Goal: Task Accomplishment & Management: Manage account settings

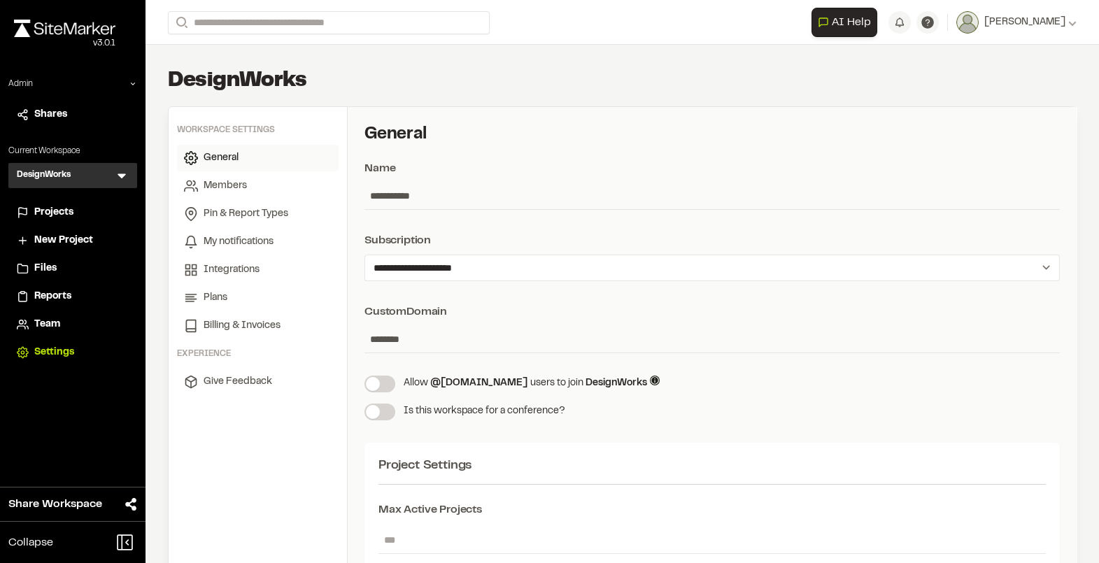
scroll to position [786, 0]
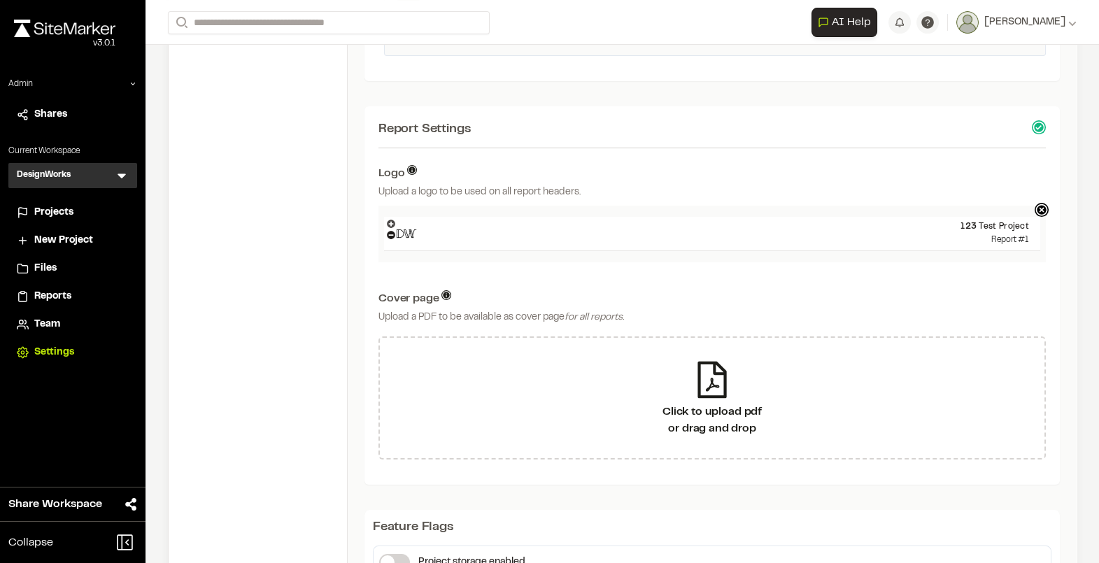
click at [393, 221] on icon at bounding box center [391, 224] width 8 height 8
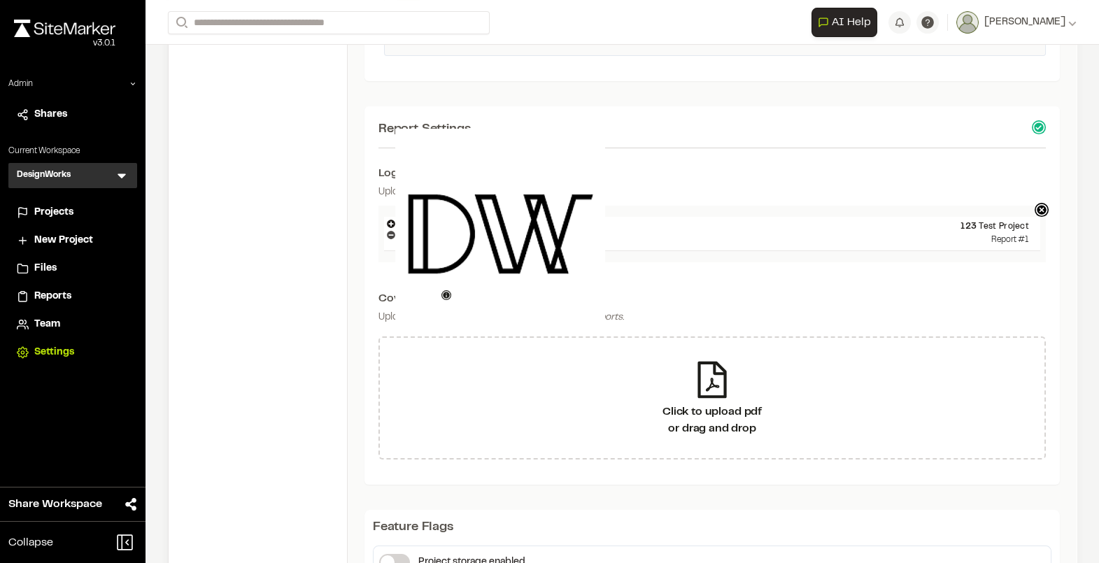
click at [391, 233] on icon at bounding box center [391, 235] width 8 height 8
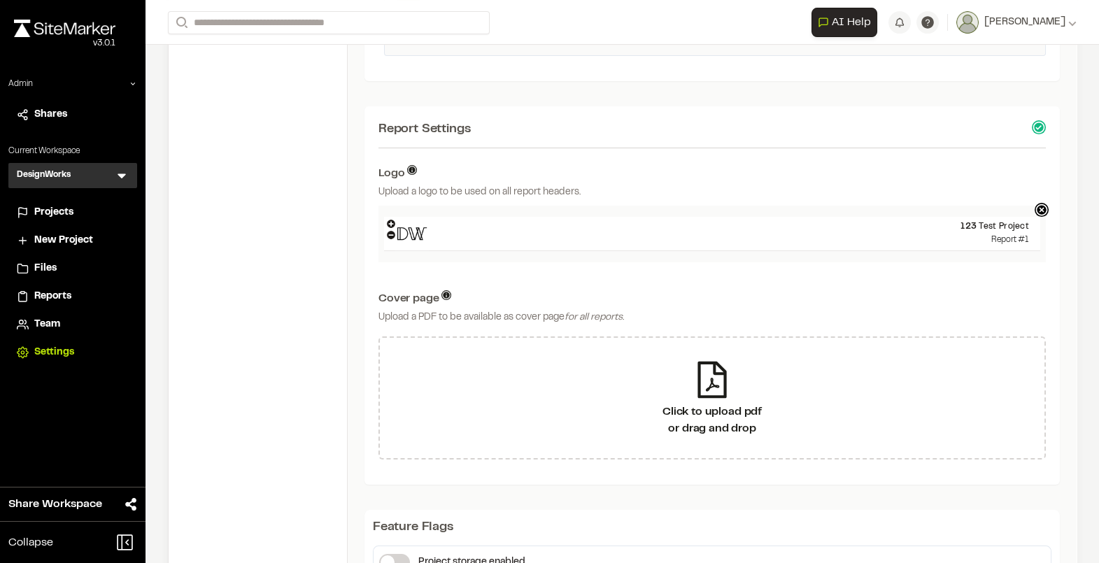
click at [583, 206] on div "123 Test Project Report #1" at bounding box center [712, 234] width 667 height 57
click at [390, 222] on icon at bounding box center [391, 224] width 8 height 8
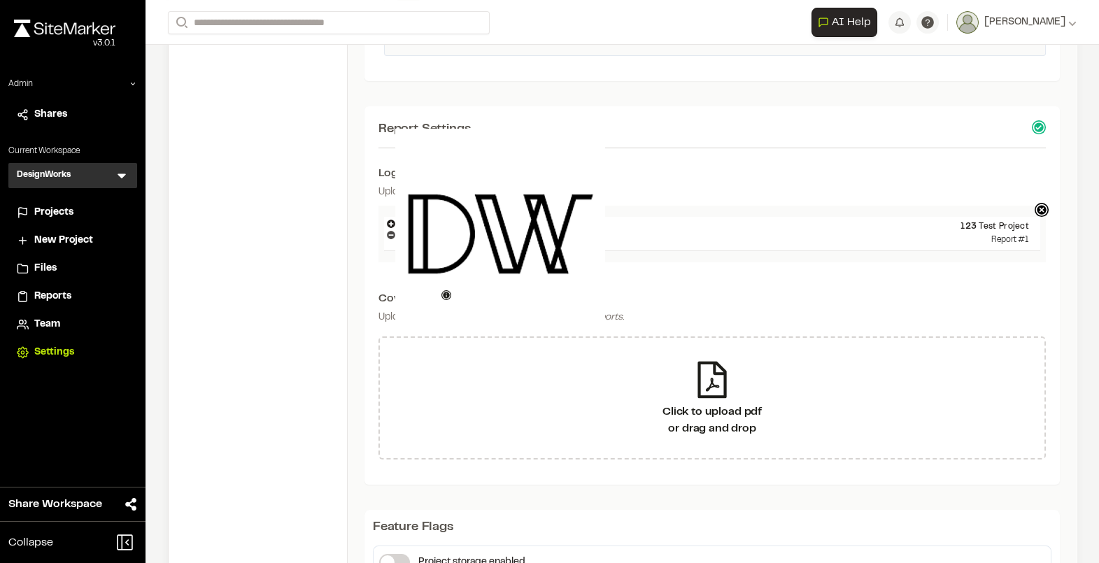
click at [391, 235] on icon at bounding box center [391, 235] width 8 height 8
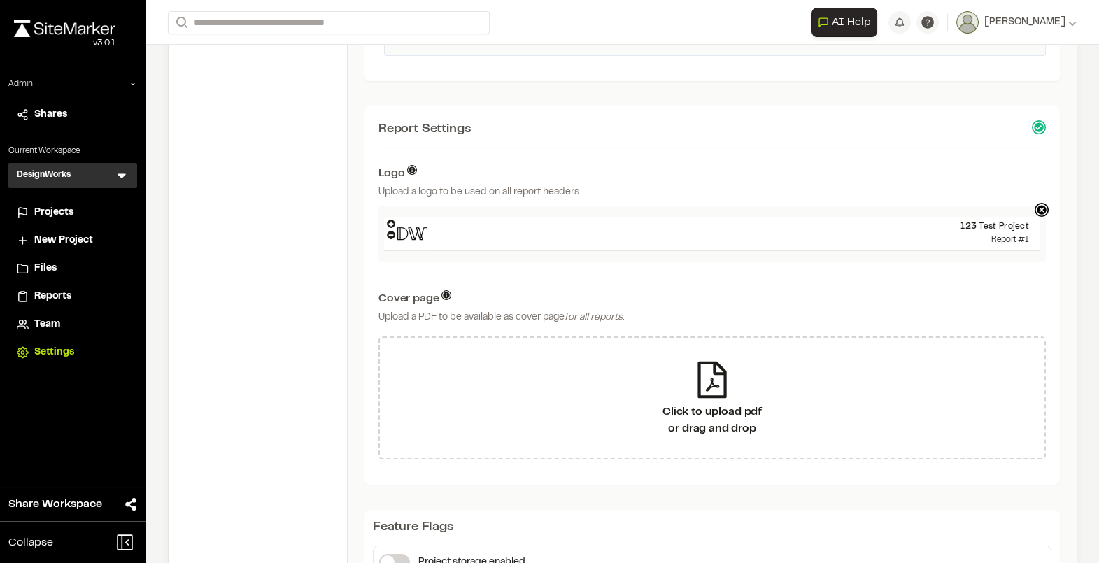
click at [559, 217] on div "123 Test Project Report #1" at bounding box center [712, 234] width 634 height 34
click at [55, 293] on span "Reports" at bounding box center [52, 296] width 37 height 15
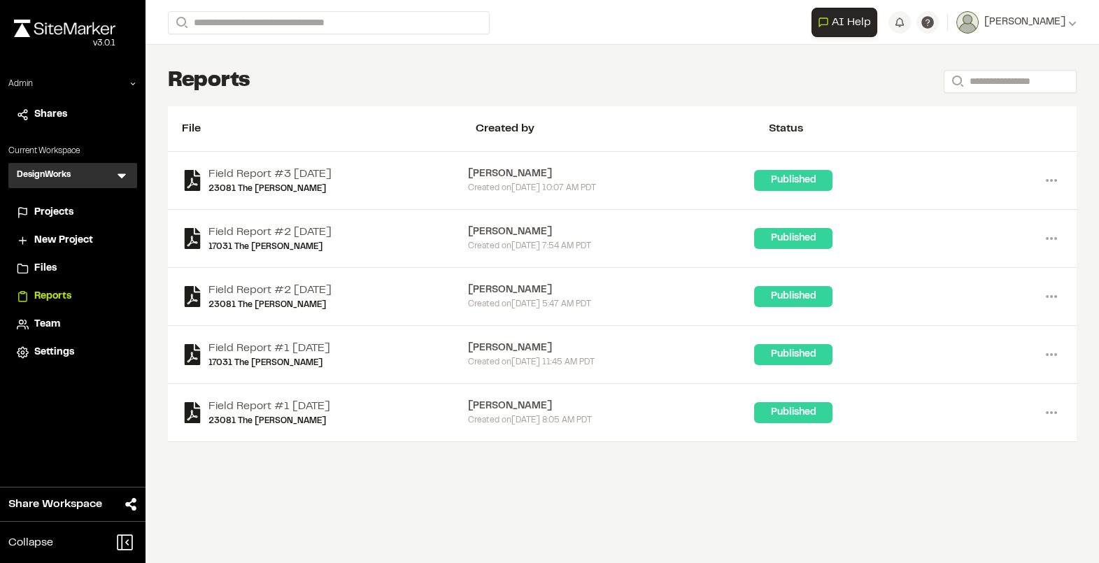
click at [50, 215] on span "Projects" at bounding box center [53, 212] width 39 height 15
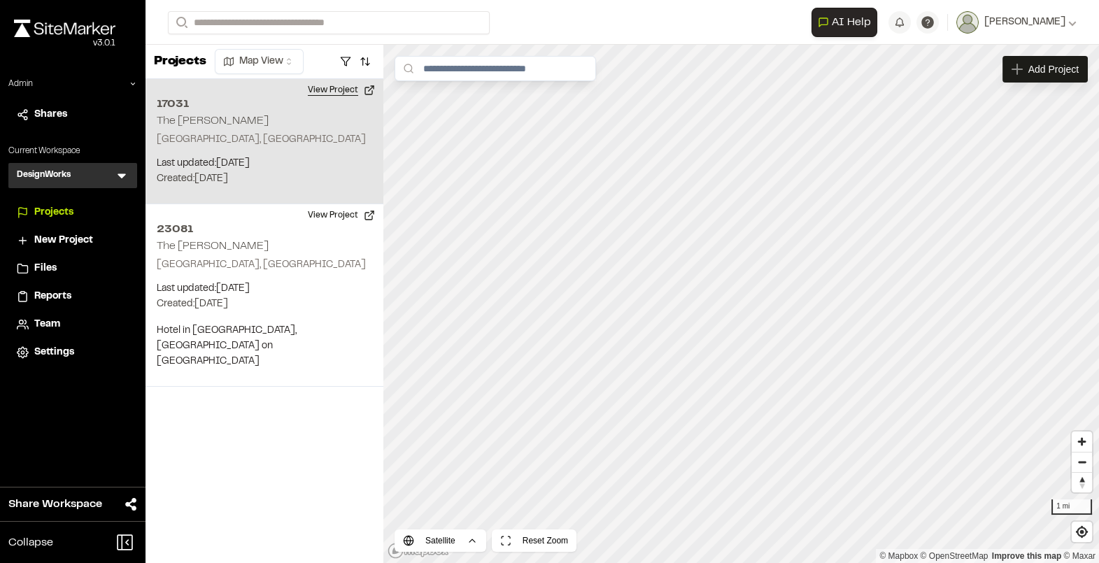
click at [343, 90] on button "View Project" at bounding box center [341, 90] width 84 height 22
click at [339, 94] on button "View Project" at bounding box center [341, 90] width 84 height 22
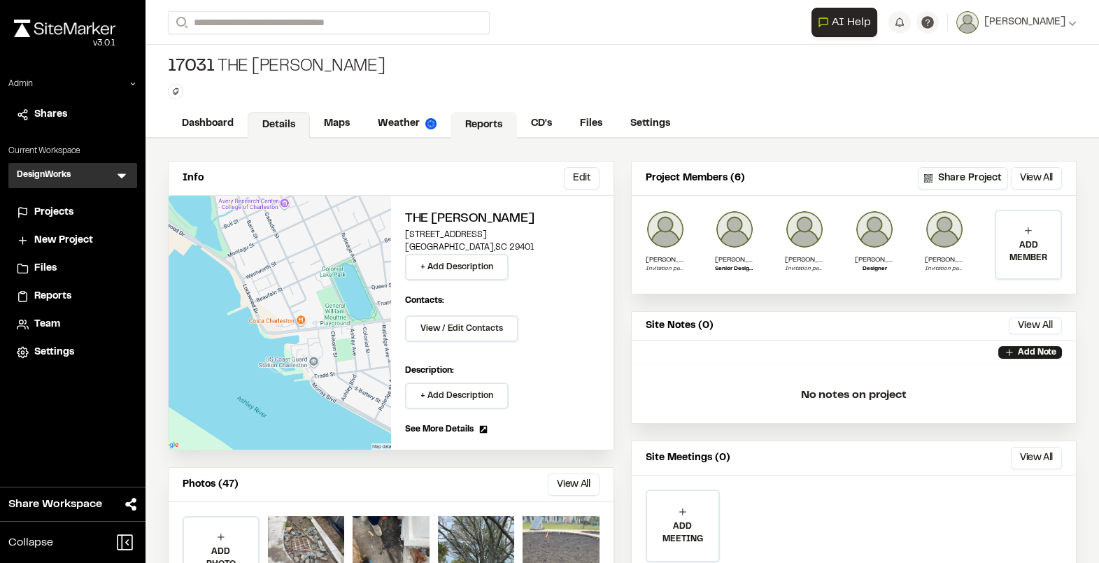
click at [474, 115] on link "Reports" at bounding box center [484, 125] width 66 height 27
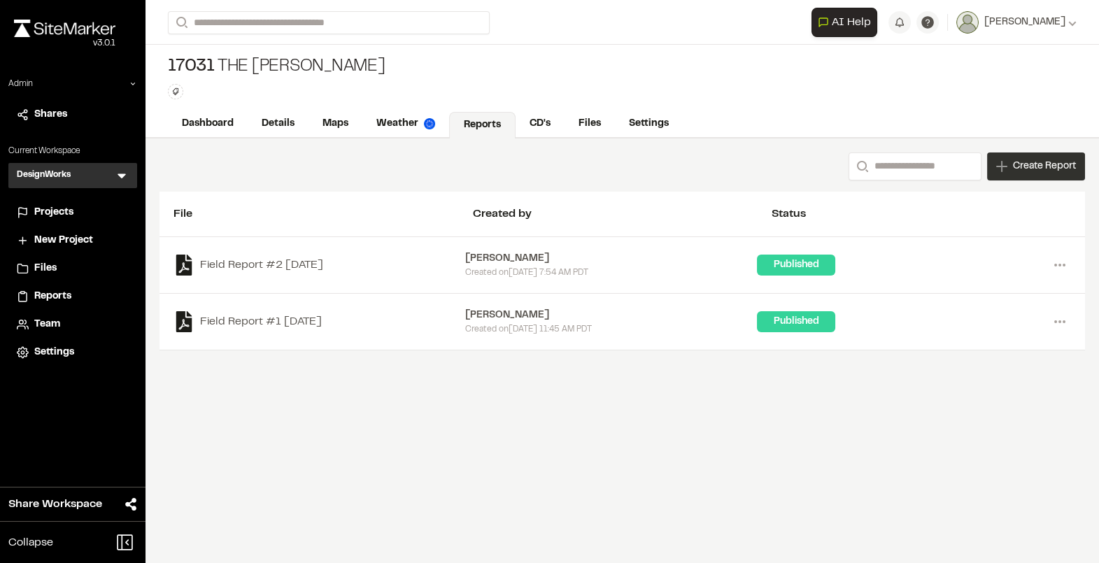
click at [1029, 155] on div "Create Report" at bounding box center [1036, 167] width 98 height 28
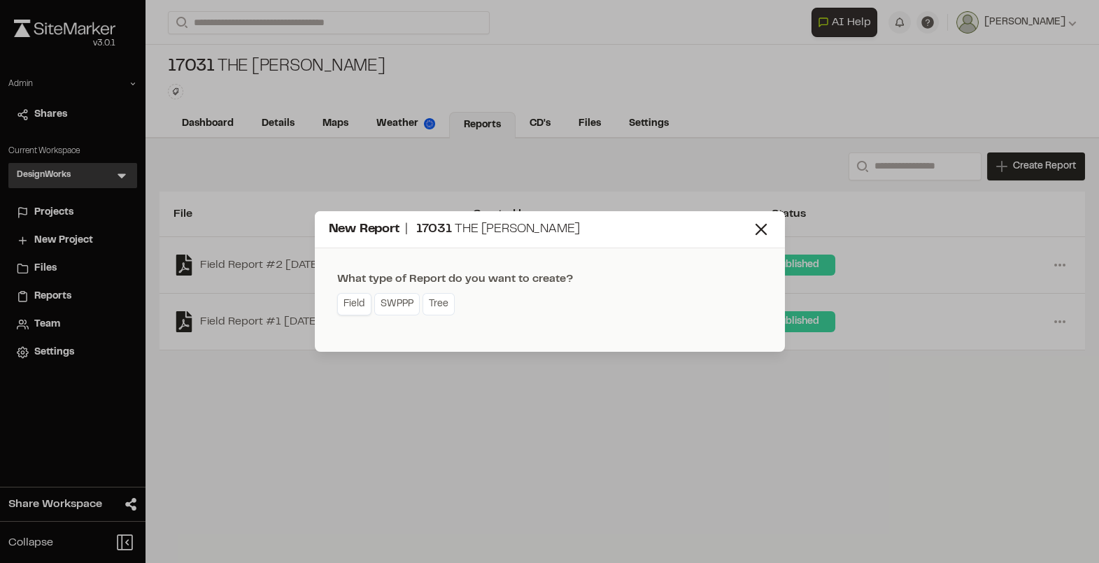
click at [358, 302] on link "Field" at bounding box center [354, 304] width 34 height 22
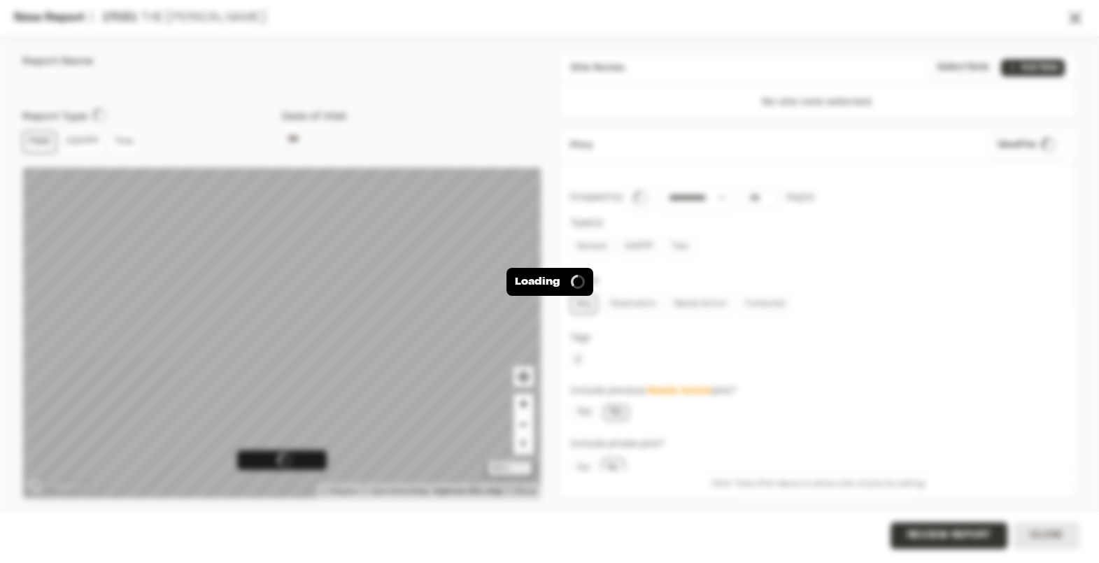
type input "**********"
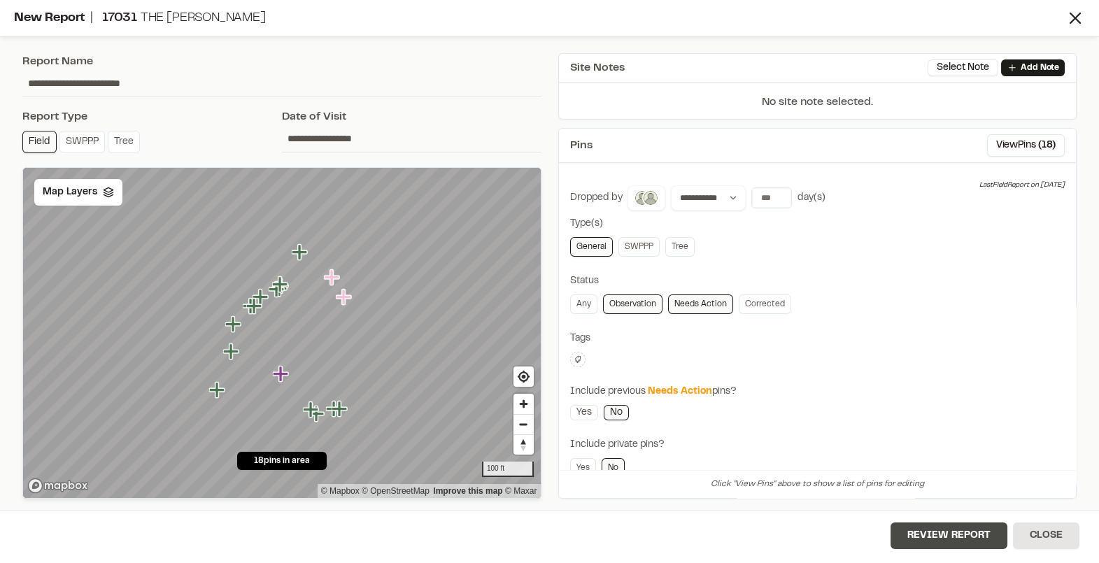
click at [954, 534] on button "Review Report" at bounding box center [949, 536] width 117 height 27
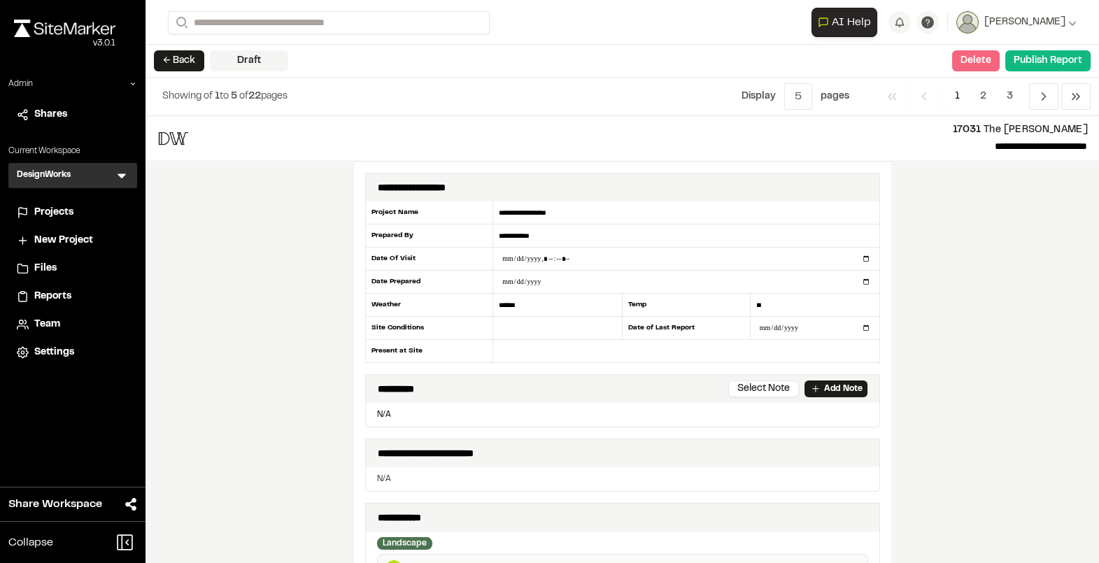
click at [968, 62] on button "Delete" at bounding box center [976, 60] width 48 height 21
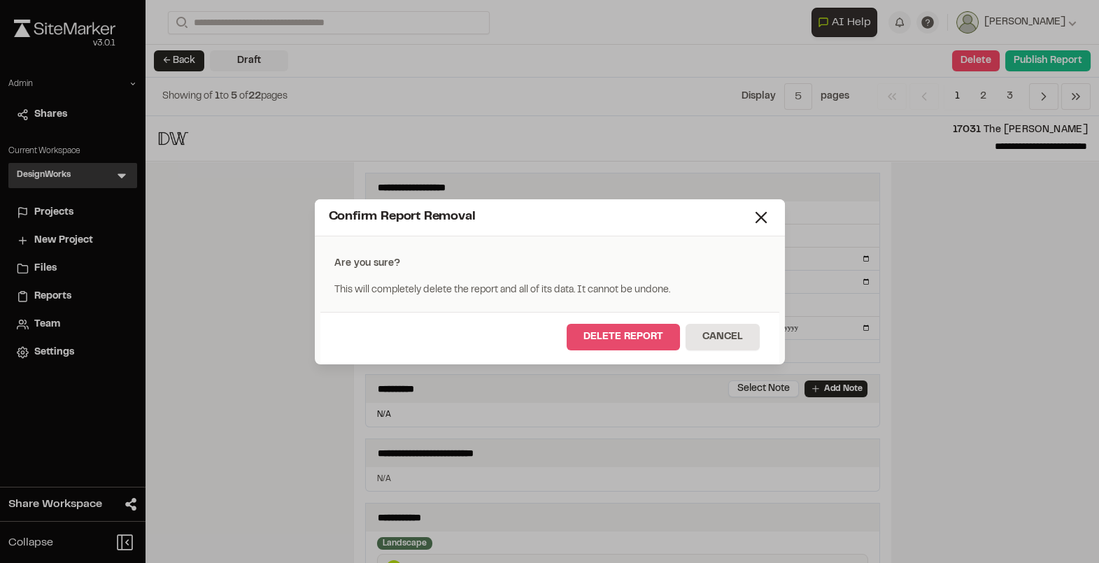
click at [632, 331] on button "Delete Report" at bounding box center [623, 337] width 113 height 27
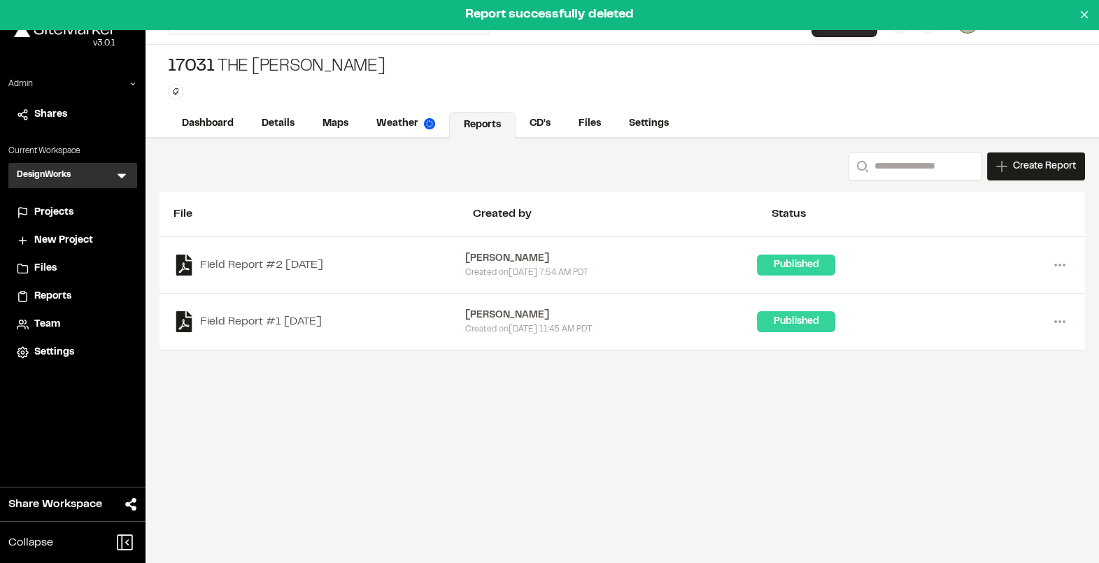
click at [595, 192] on div "File Created by Status" at bounding box center [623, 214] width 926 height 45
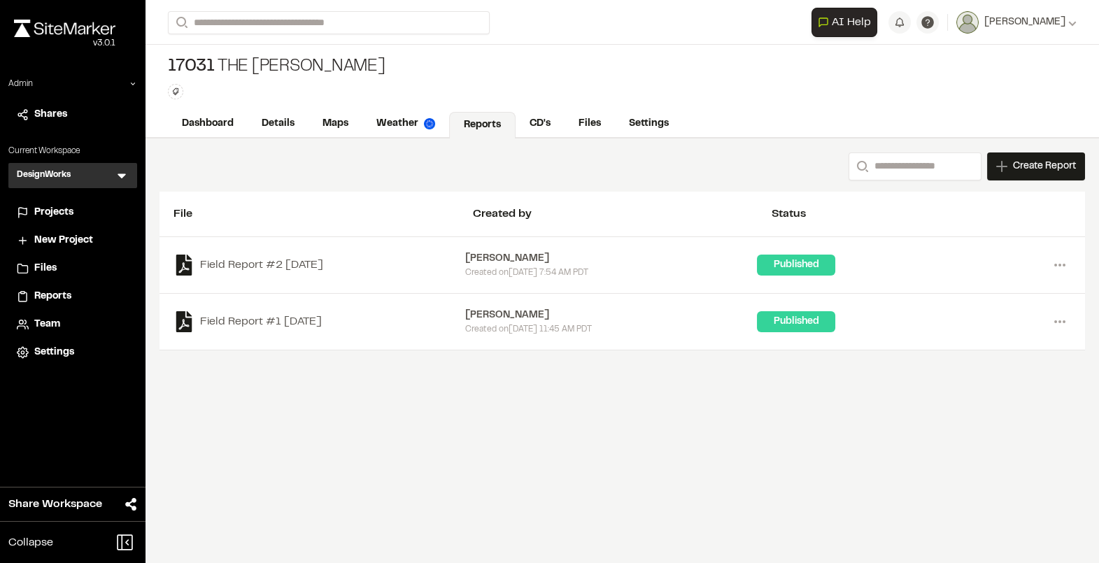
click at [59, 357] on span "Settings" at bounding box center [54, 352] width 40 height 15
